Goal: Register for event/course

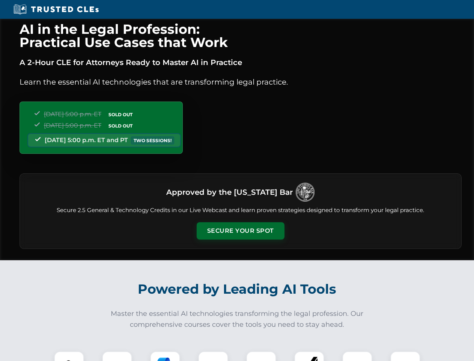
click at [240, 231] on button "Secure Your Spot" at bounding box center [241, 230] width 88 height 17
click at [69, 356] on img at bounding box center [69, 366] width 22 height 22
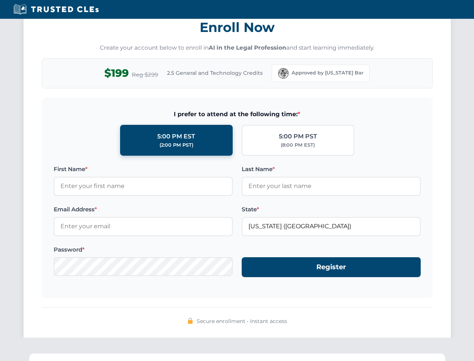
scroll to position [737, 0]
